Goal: Information Seeking & Learning: Learn about a topic

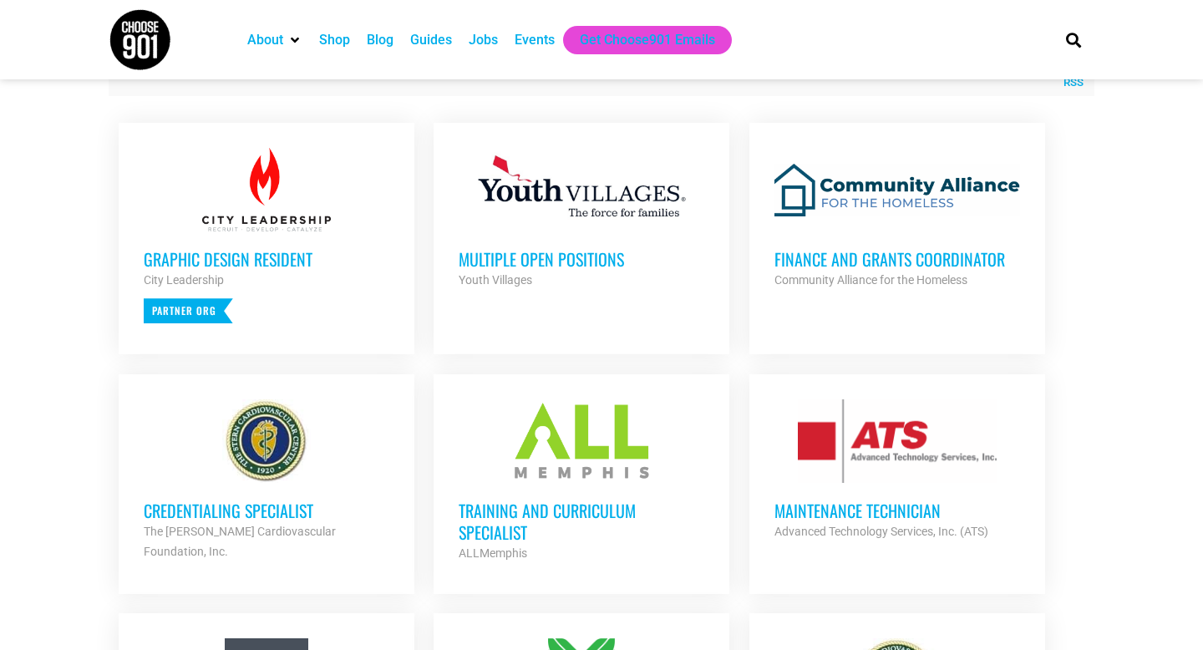
scroll to position [647, 0]
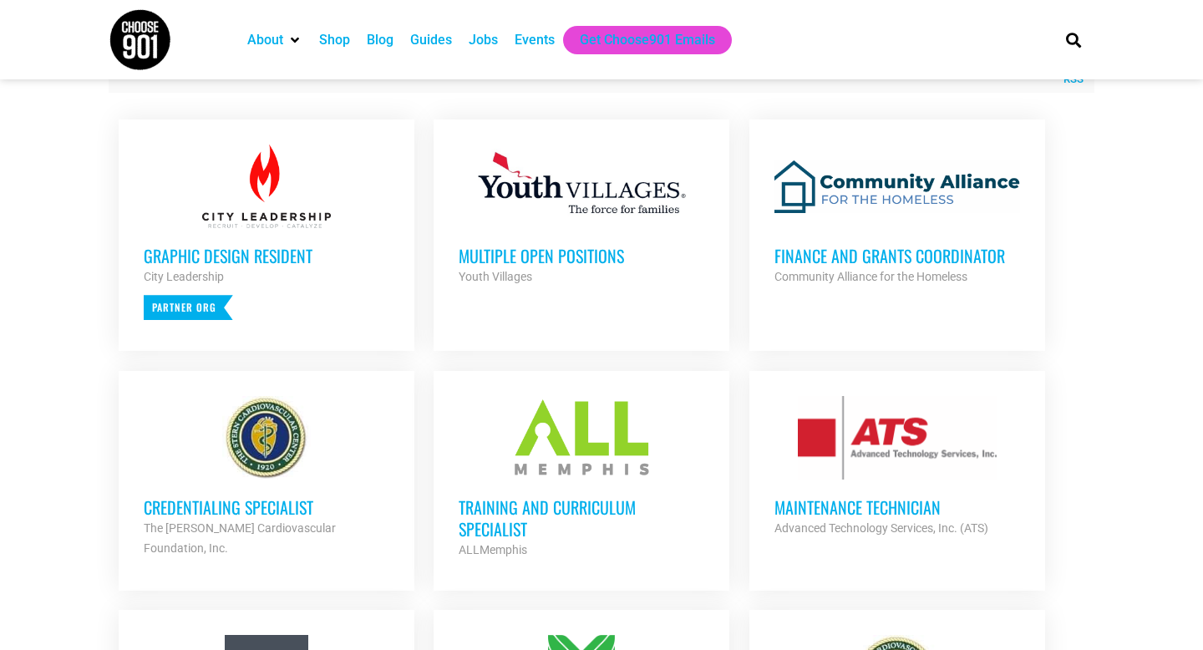
click at [864, 265] on h3 "Finance and Grants Coordinator" at bounding box center [898, 256] width 246 height 22
click at [538, 506] on h3 "Training and Curriculum Specialist" at bounding box center [582, 517] width 246 height 43
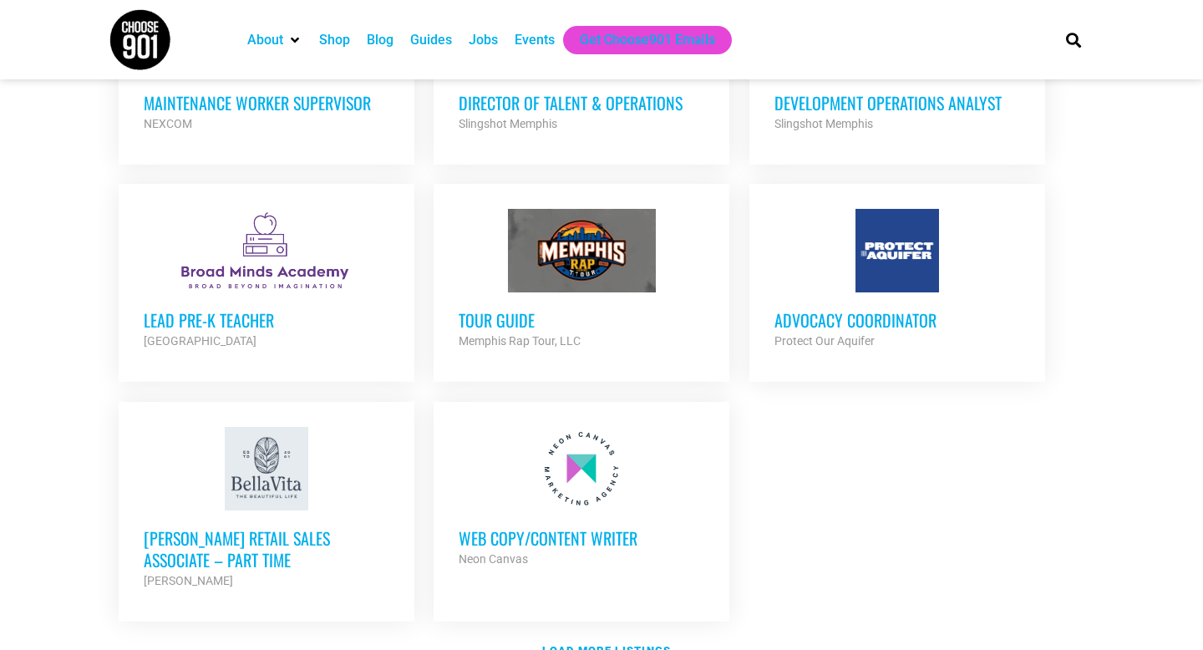
scroll to position [1794, 0]
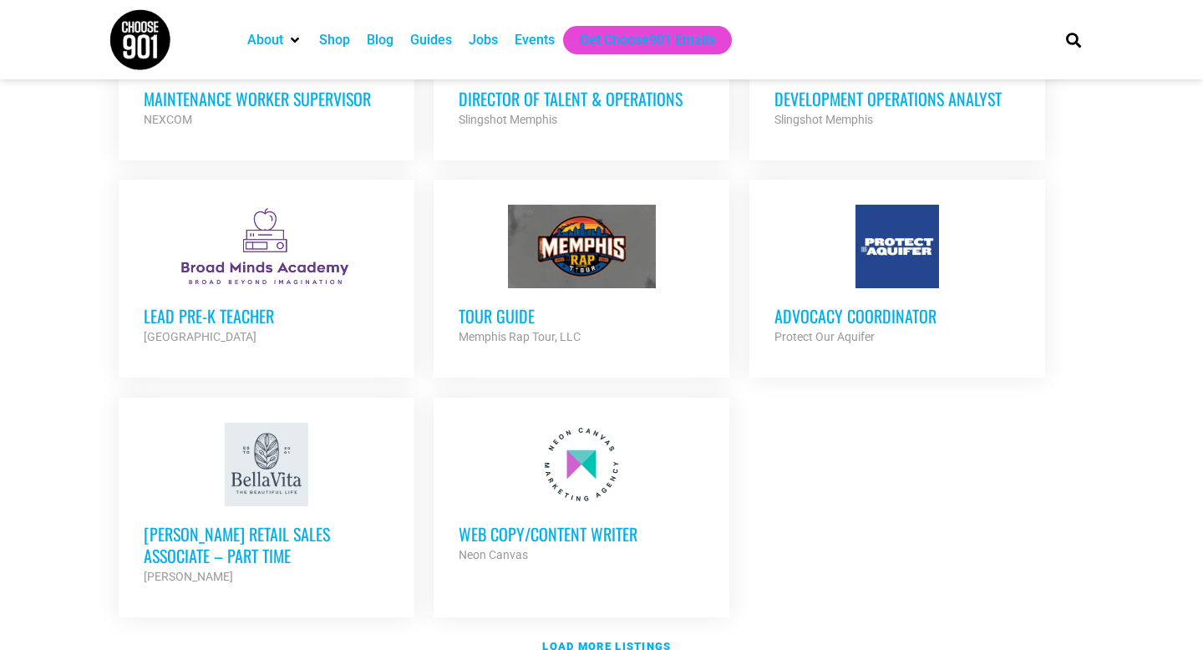
click at [882, 305] on h3 "Advocacy Coordinator" at bounding box center [898, 316] width 246 height 22
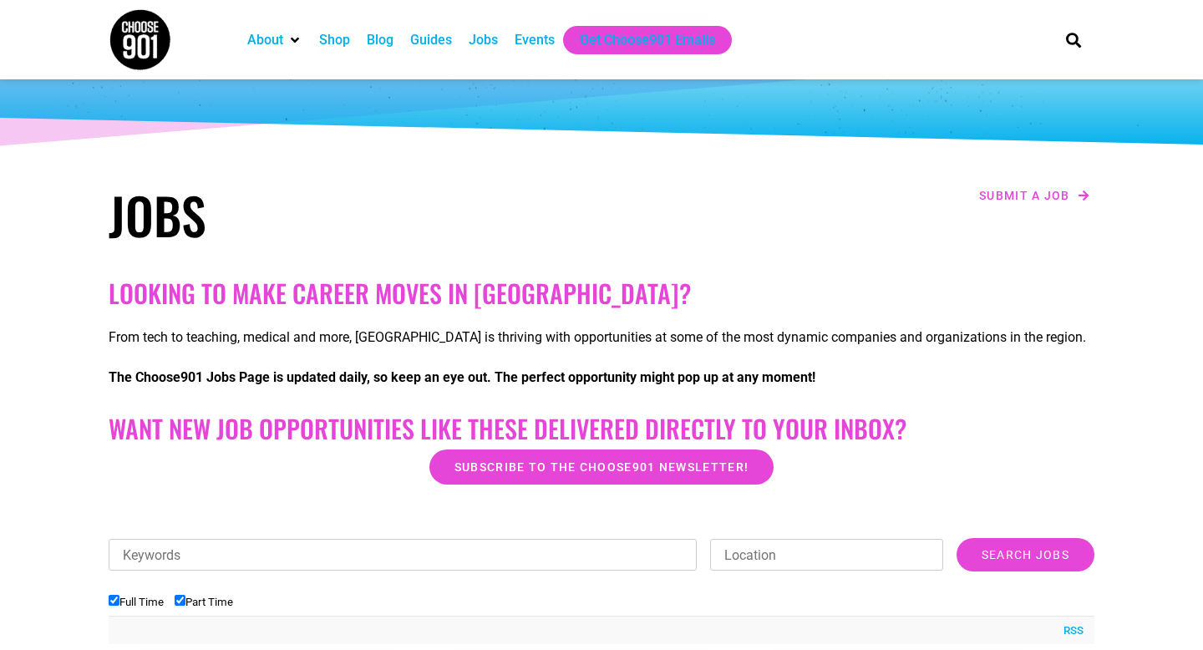
scroll to position [0, 0]
